Goal: Information Seeking & Learning: Learn about a topic

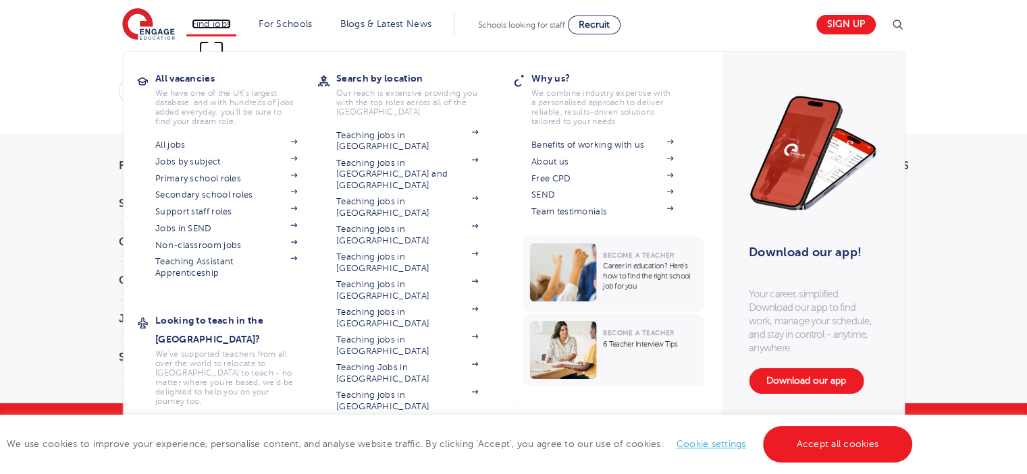
click at [223, 24] on link "Find jobs" at bounding box center [212, 24] width 40 height 10
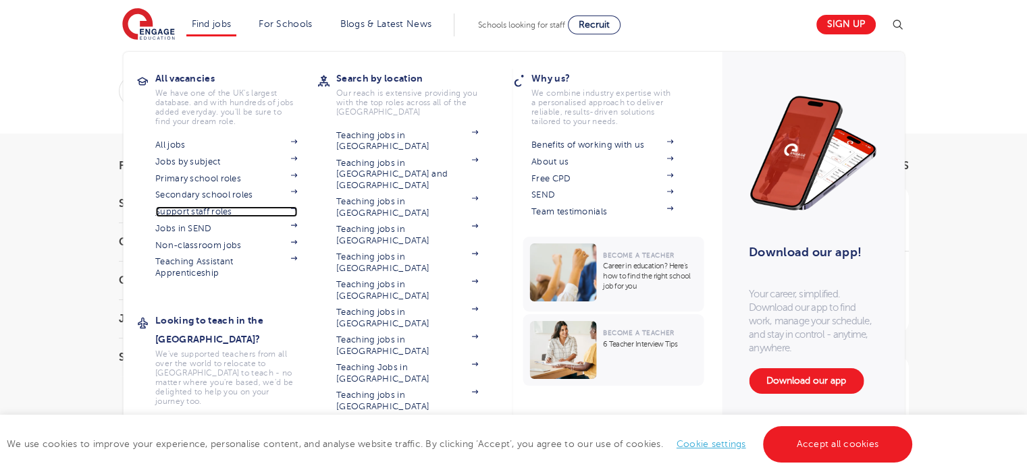
click at [212, 211] on link "Support staff roles" at bounding box center [226, 212] width 142 height 11
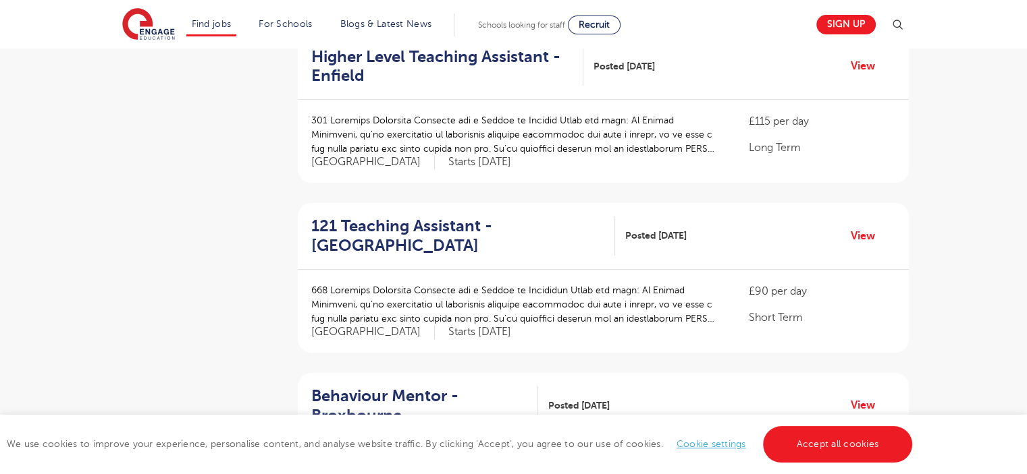
scroll to position [337, 0]
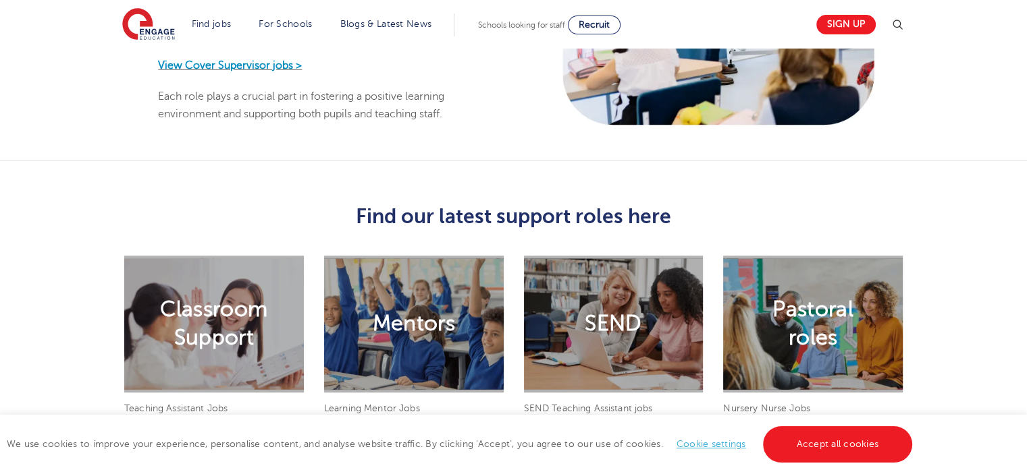
scroll to position [1080, 0]
